Goal: Find specific page/section: Find specific page/section

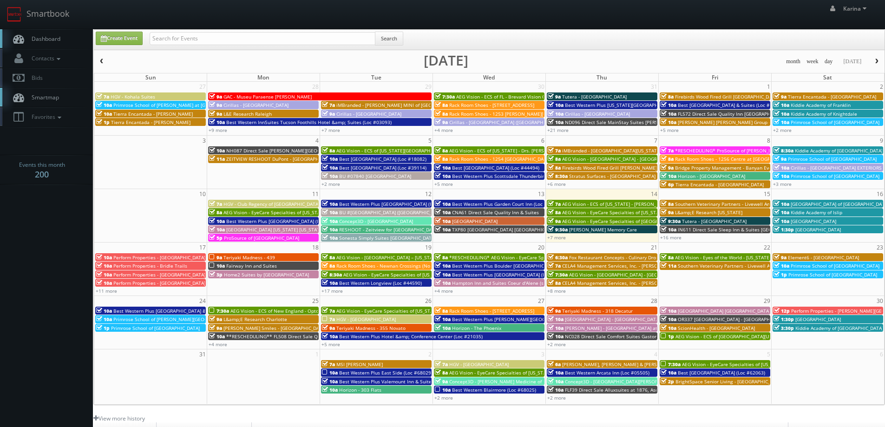
click at [55, 41] on span "Dashboard" at bounding box center [43, 39] width 33 height 8
click at [333, 291] on link "+17 more" at bounding box center [331, 290] width 21 height 7
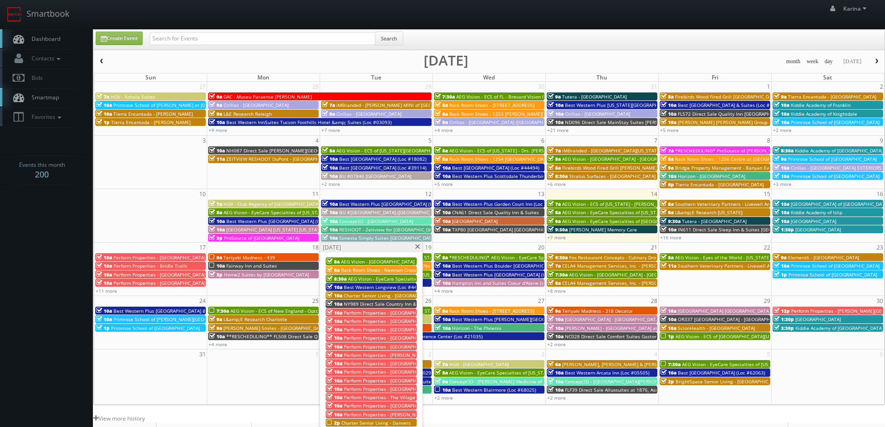
scroll to position [93, 0]
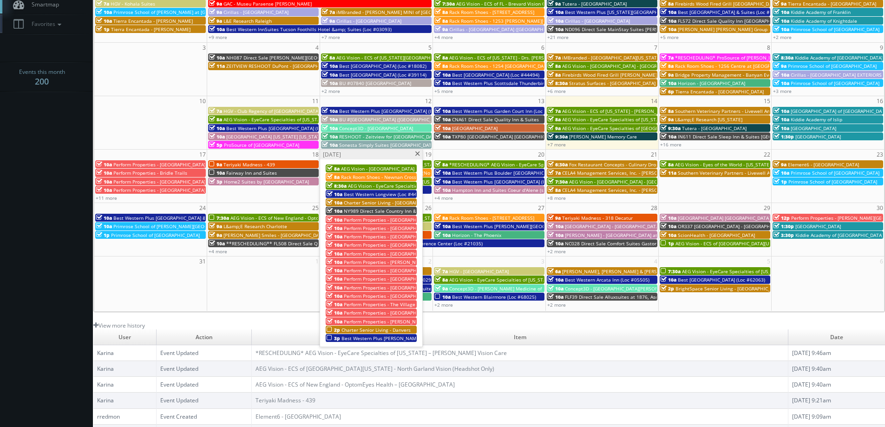
click at [416, 153] on span at bounding box center [417, 153] width 6 height 5
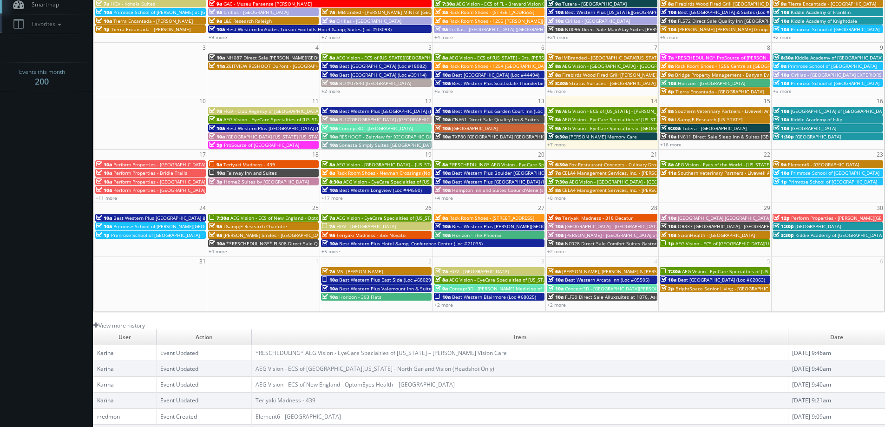
scroll to position [0, 0]
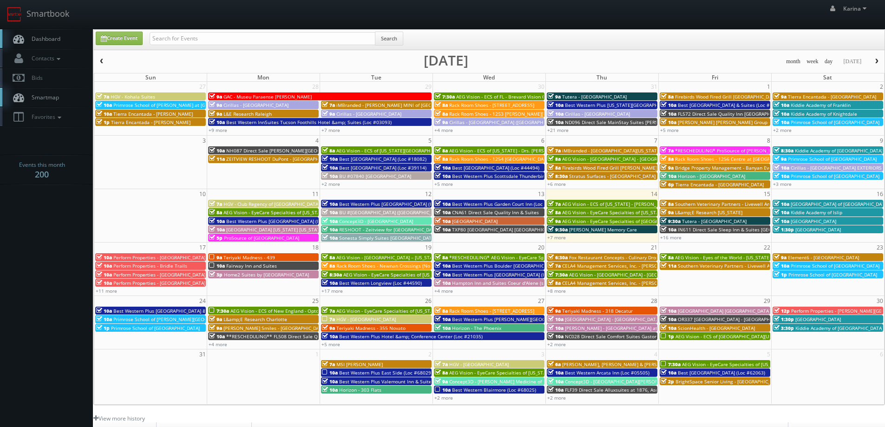
click at [47, 36] on span "Dashboard" at bounding box center [43, 39] width 33 height 8
click at [53, 40] on span "Dashboard" at bounding box center [43, 39] width 33 height 8
click at [172, 39] on input "text" at bounding box center [263, 38] width 226 height 13
type input "hartford"
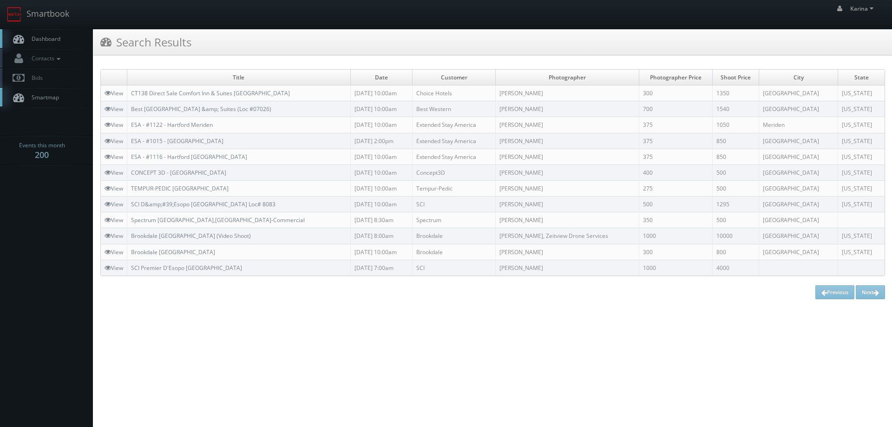
click at [57, 41] on span "Dashboard" at bounding box center [43, 39] width 33 height 8
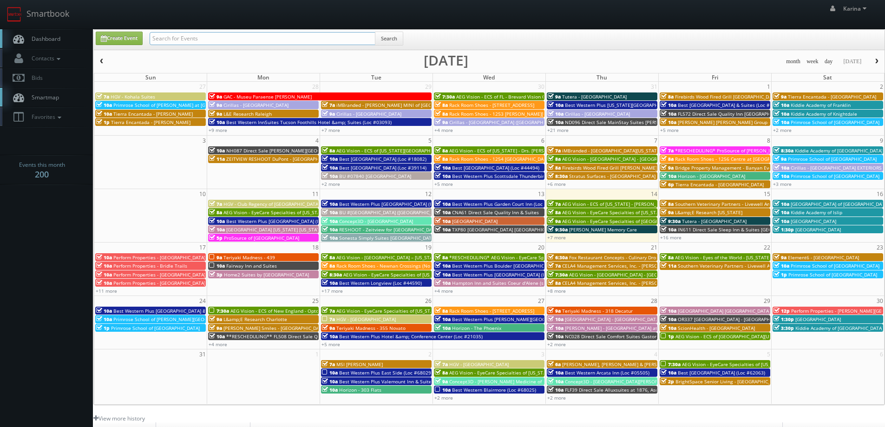
click at [192, 41] on input "text" at bounding box center [263, 38] width 226 height 13
type input "Tony Bacewicz"
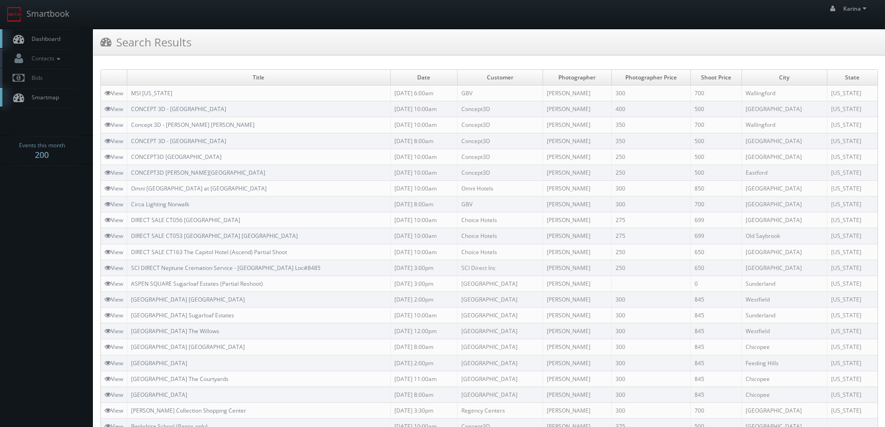
click at [55, 41] on span "Dashboard" at bounding box center [43, 39] width 33 height 8
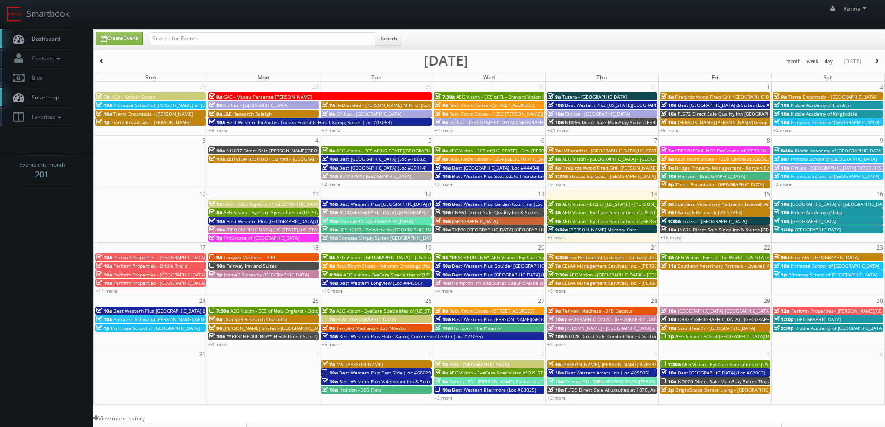
click at [41, 37] on span "Dashboard" at bounding box center [43, 39] width 33 height 8
click at [33, 37] on span "Dashboard" at bounding box center [43, 39] width 33 height 8
click at [52, 34] on link "Dashboard" at bounding box center [46, 38] width 93 height 19
click at [66, 40] on link "Dashboard" at bounding box center [46, 38] width 93 height 19
click at [55, 35] on span "Dashboard" at bounding box center [43, 39] width 33 height 8
